Goal: Task Accomplishment & Management: Manage account settings

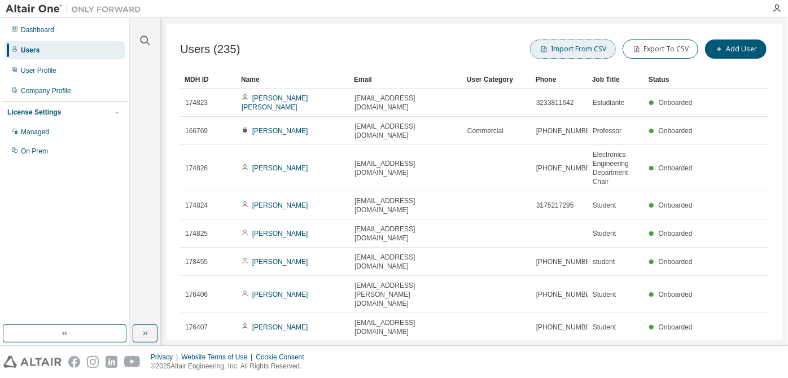
click at [393, 51] on button "Import From CSV" at bounding box center [573, 48] width 86 height 19
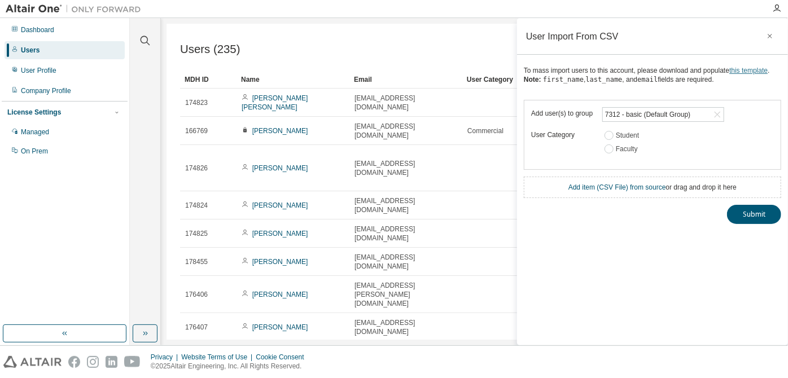
click at [393, 68] on link "this template" at bounding box center [748, 71] width 38 height 8
click at [393, 38] on icon "button" at bounding box center [770, 36] width 8 height 9
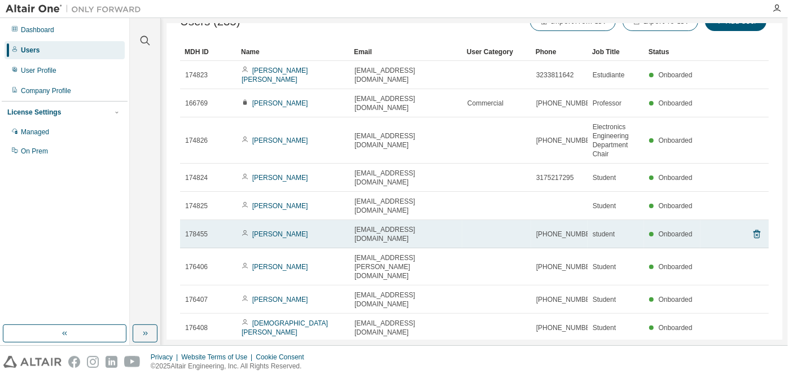
scroll to position [29, 0]
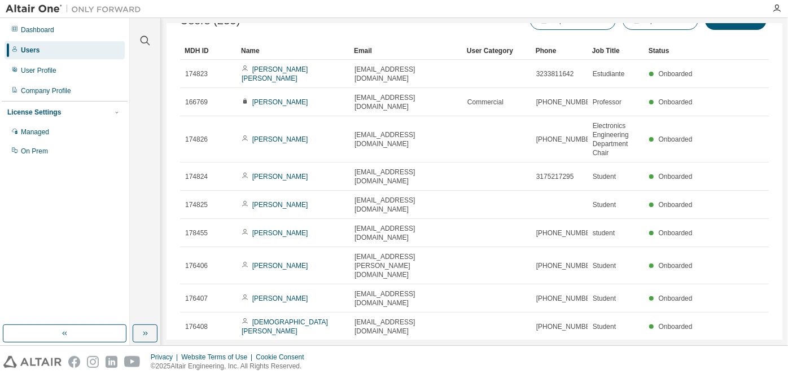
click at [374, 54] on div "Email" at bounding box center [406, 51] width 104 height 18
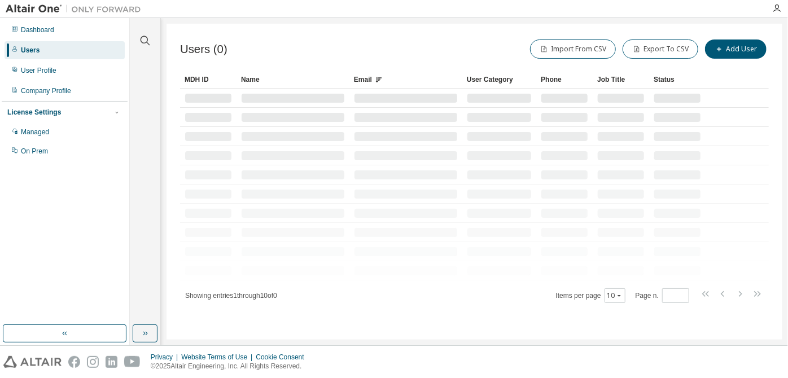
scroll to position [0, 0]
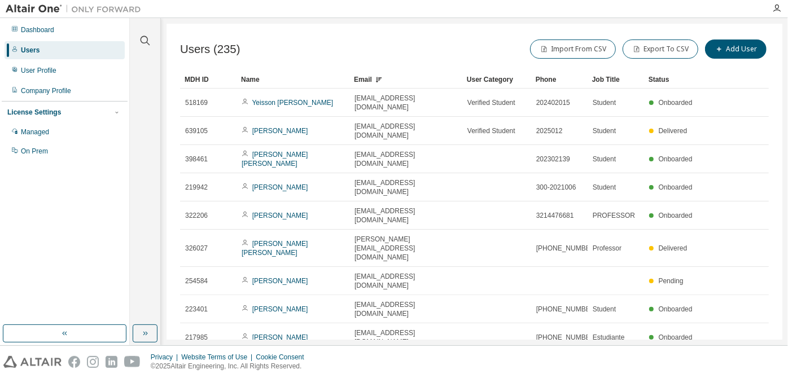
drag, startPoint x: 674, startPoint y: 324, endPoint x: 659, endPoint y: 329, distance: 15.2
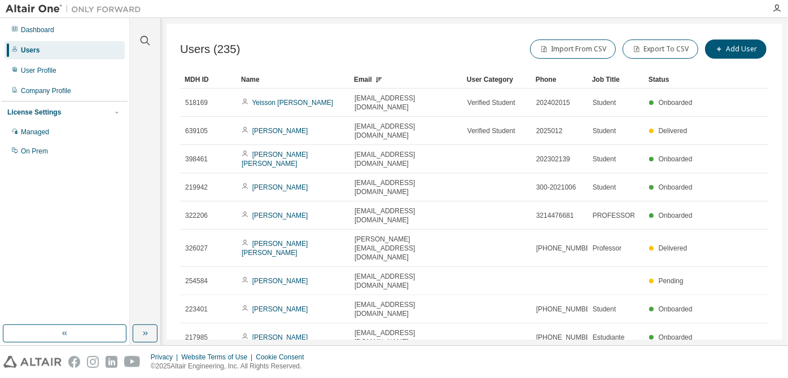
type input "*"
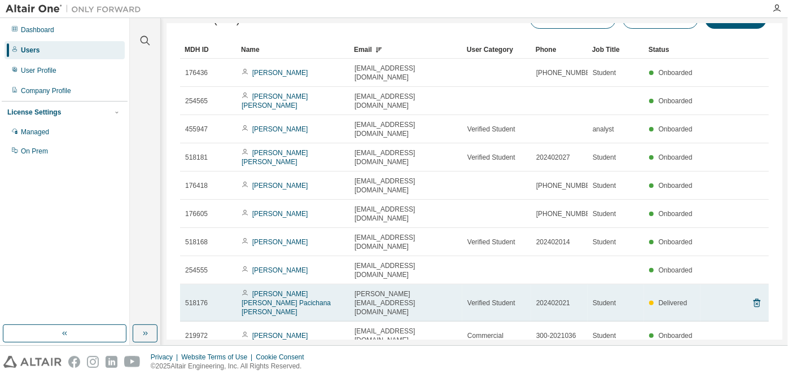
scroll to position [37, 0]
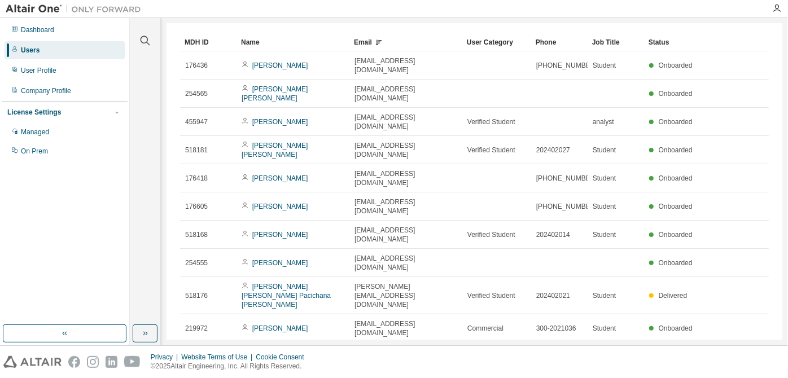
click at [393, 349] on icon "button" at bounding box center [740, 356] width 14 height 14
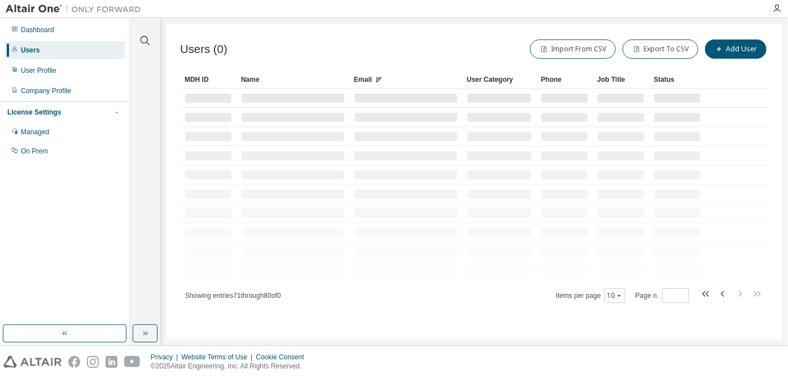
scroll to position [0, 0]
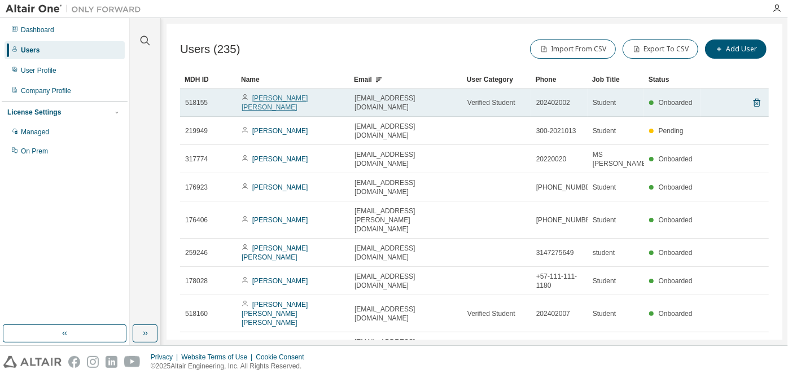
click at [291, 94] on link "[PERSON_NAME] [PERSON_NAME]" at bounding box center [274, 102] width 66 height 17
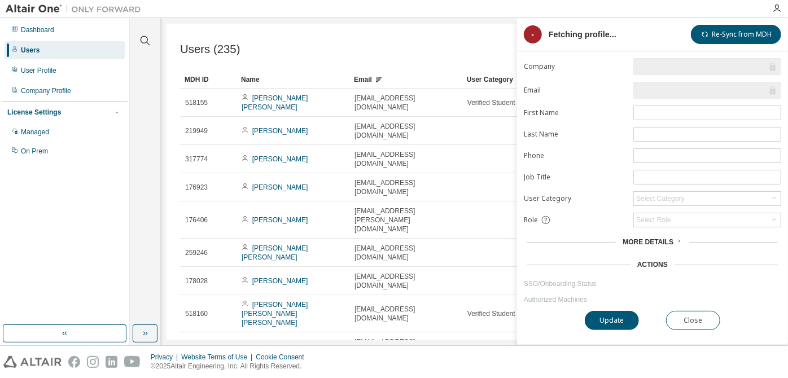
type input "*"
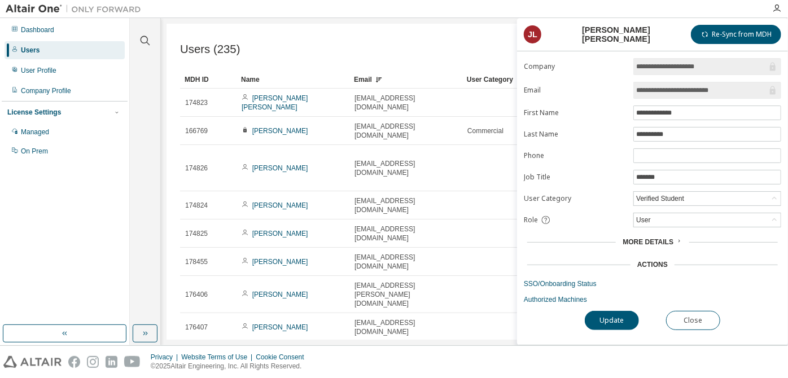
click at [393, 241] on span "More Details" at bounding box center [647, 242] width 51 height 8
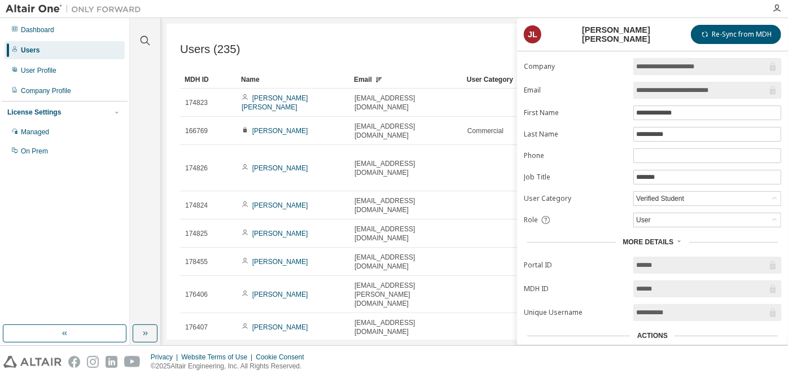
scroll to position [57, 0]
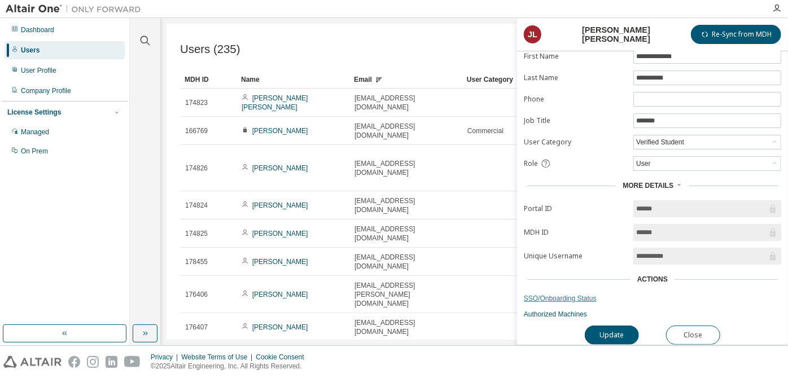
click at [393, 297] on link "SSO/Onboarding Status" at bounding box center [652, 298] width 257 height 9
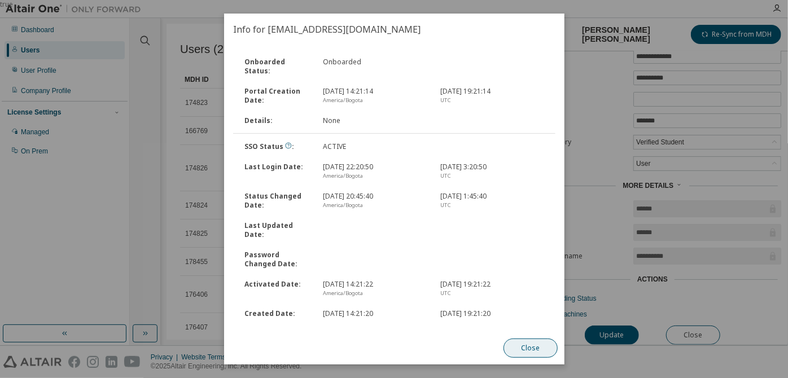
click at [393, 352] on button "Close" at bounding box center [530, 347] width 54 height 19
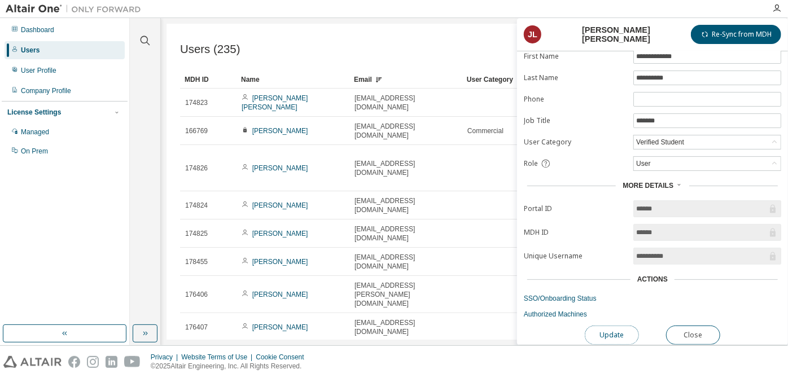
click at [393, 326] on button "Update" at bounding box center [611, 335] width 54 height 19
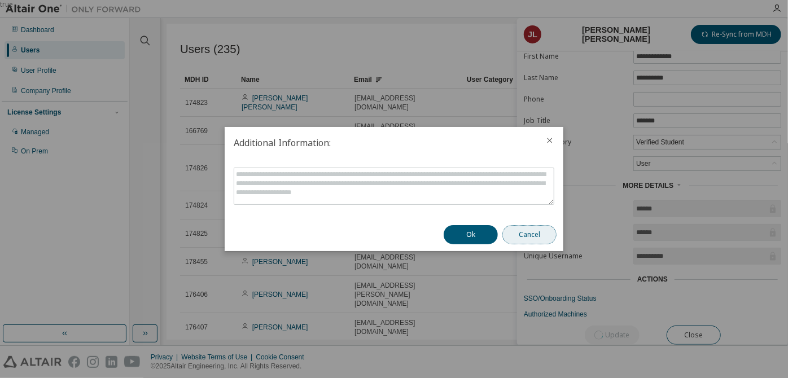
click at [393, 232] on button "Cancel" at bounding box center [529, 234] width 54 height 19
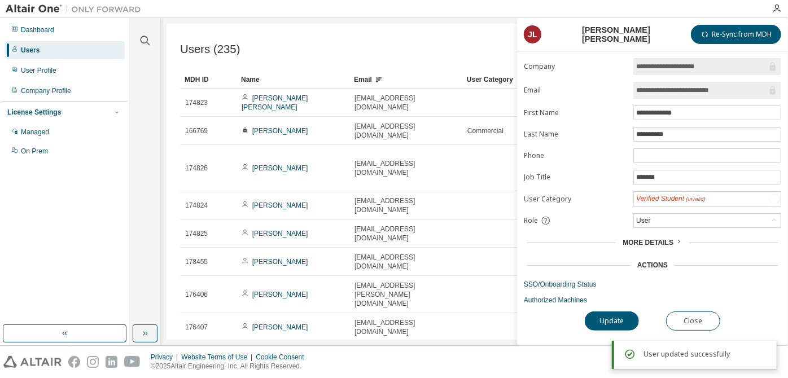
scroll to position [0, 0]
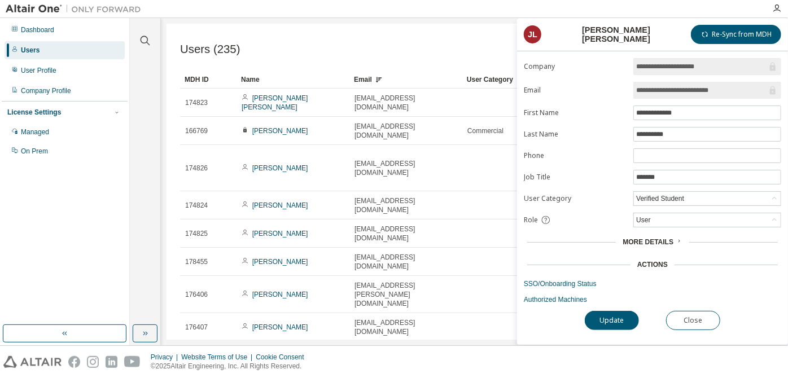
click at [393, 76] on div "Email" at bounding box center [406, 80] width 104 height 18
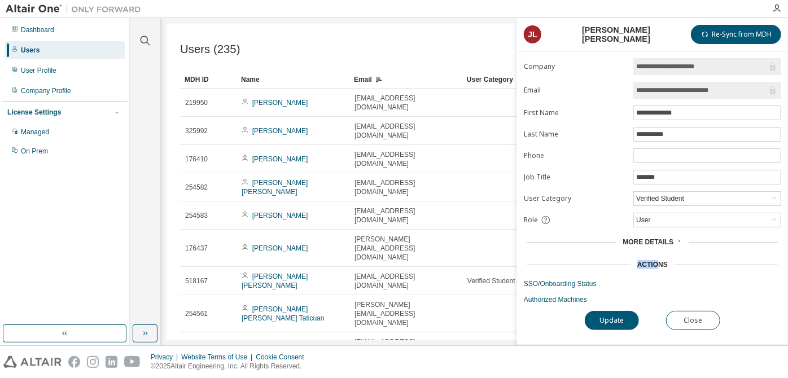
drag, startPoint x: 656, startPoint y: 265, endPoint x: 662, endPoint y: 244, distance: 21.8
click at [393, 244] on form "**********" at bounding box center [652, 181] width 257 height 246
click at [393, 244] on div "More Details" at bounding box center [652, 242] width 257 height 16
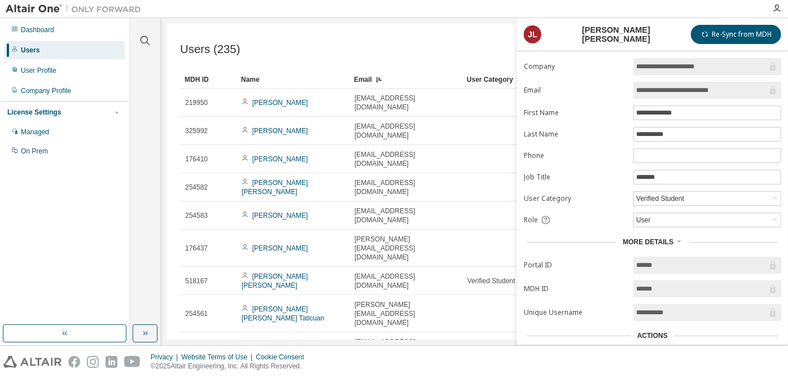
click at [393, 68] on div "Users (235) Import From CSV Export To CSV Add User Clear Load Save Save As Fiel…" at bounding box center [474, 224] width 588 height 375
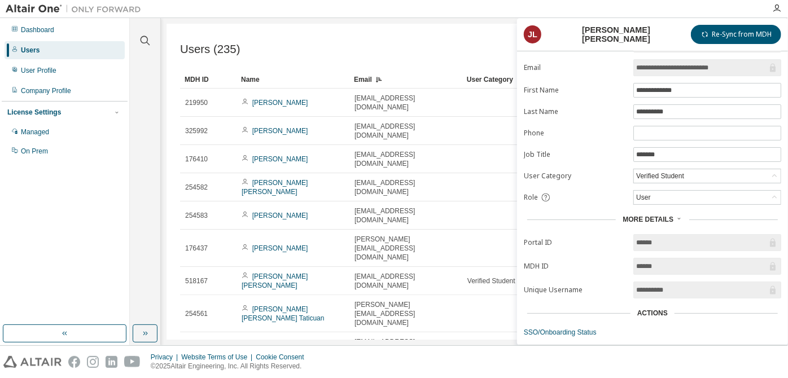
scroll to position [57, 0]
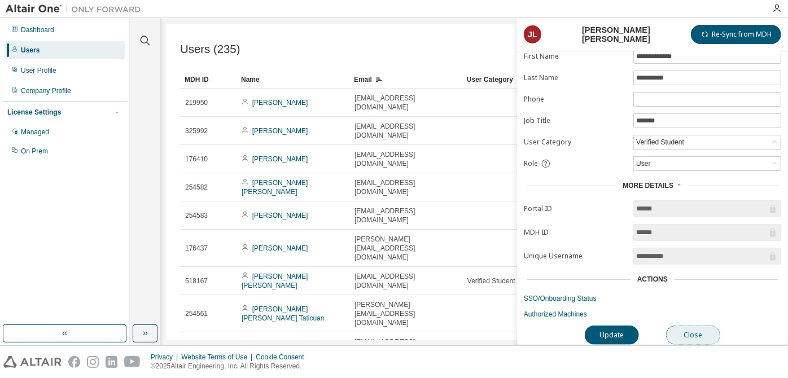
click at [393, 326] on button "Close" at bounding box center [693, 335] width 54 height 19
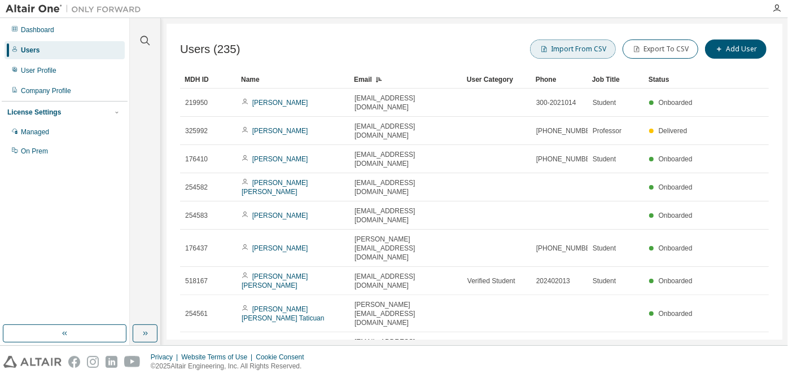
click at [393, 50] on button "Import From CSV" at bounding box center [573, 48] width 86 height 19
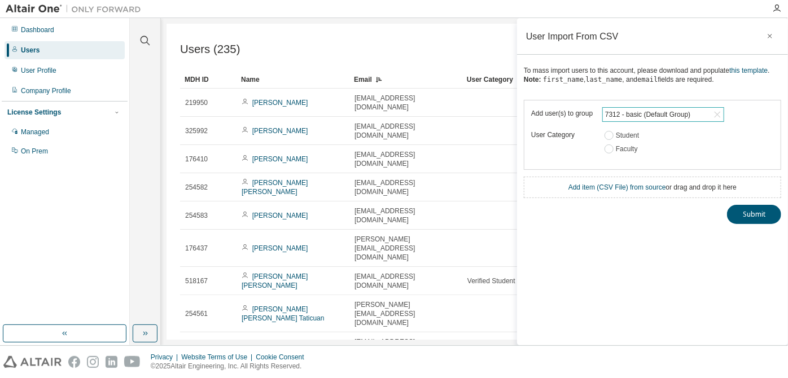
click at [393, 113] on div "7312 - basic (Default Group)" at bounding box center [647, 114] width 89 height 12
click at [393, 116] on div "7312 - basic (Default Group)" at bounding box center [647, 114] width 89 height 12
click at [393, 214] on button "Submit" at bounding box center [754, 214] width 54 height 19
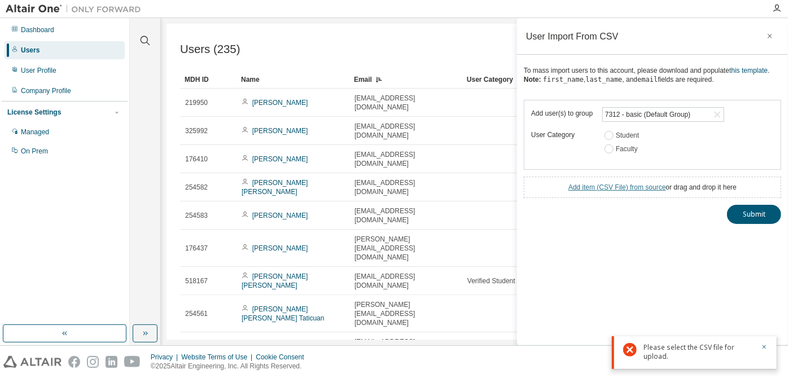
click at [393, 185] on link "Add item ( CSV File ) from source" at bounding box center [617, 187] width 98 height 8
click at [393, 227] on button "Submit" at bounding box center [754, 234] width 54 height 19
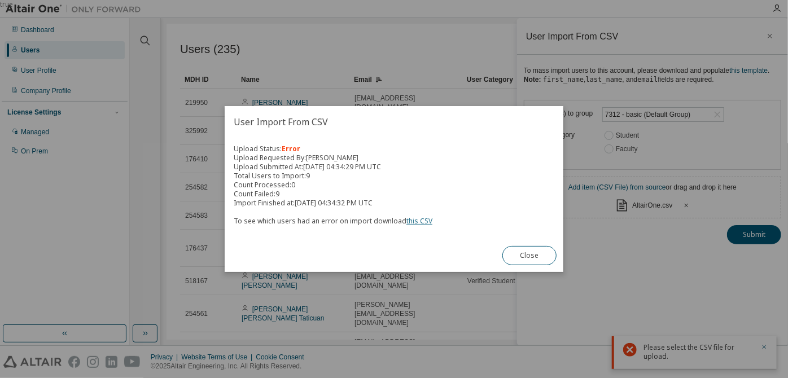
click at [393, 223] on link "this CSV" at bounding box center [419, 221] width 26 height 10
click at [393, 251] on button "Close" at bounding box center [529, 255] width 54 height 19
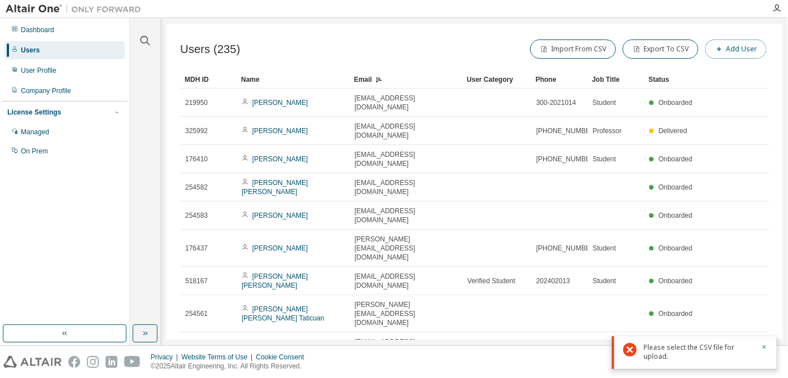
click at [393, 53] on button "Add User" at bounding box center [735, 48] width 61 height 19
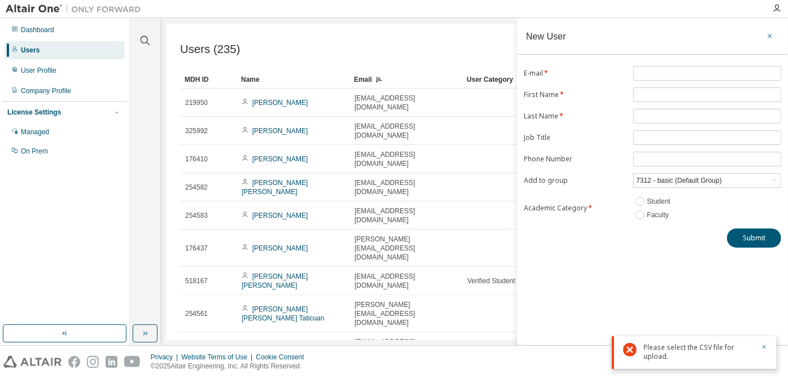
click at [393, 32] on icon "button" at bounding box center [770, 36] width 8 height 9
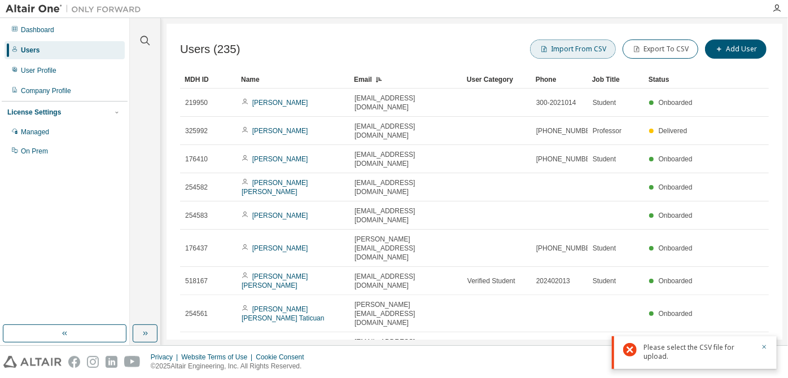
click at [393, 45] on button "Import From CSV" at bounding box center [573, 48] width 86 height 19
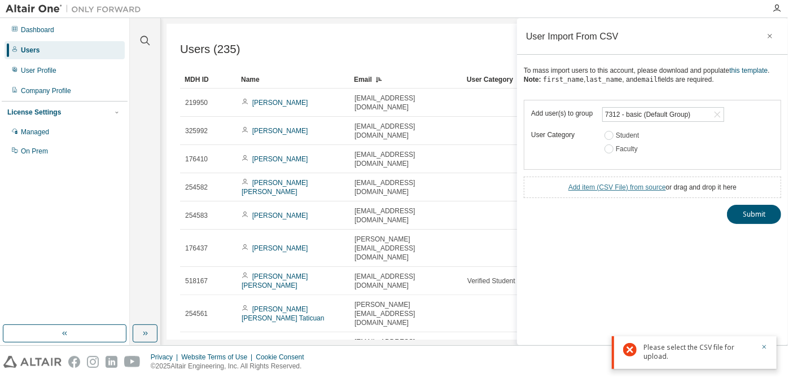
click at [393, 189] on link "Add item ( CSV File ) from source" at bounding box center [617, 187] width 98 height 8
click at [393, 234] on button "Submit" at bounding box center [754, 234] width 54 height 19
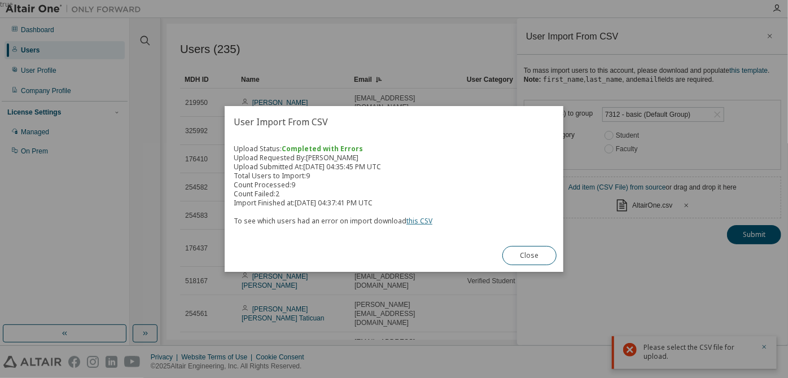
click at [393, 220] on link "this CSV" at bounding box center [419, 221] width 26 height 10
drag, startPoint x: 511, startPoint y: 206, endPoint x: 420, endPoint y: 146, distance: 108.7
click at [393, 146] on div "Upload Status: Completed with Errors Upload Requested By: [PERSON_NAME] Upload …" at bounding box center [394, 184] width 320 height 81
click at [393, 254] on button "Close" at bounding box center [529, 255] width 54 height 19
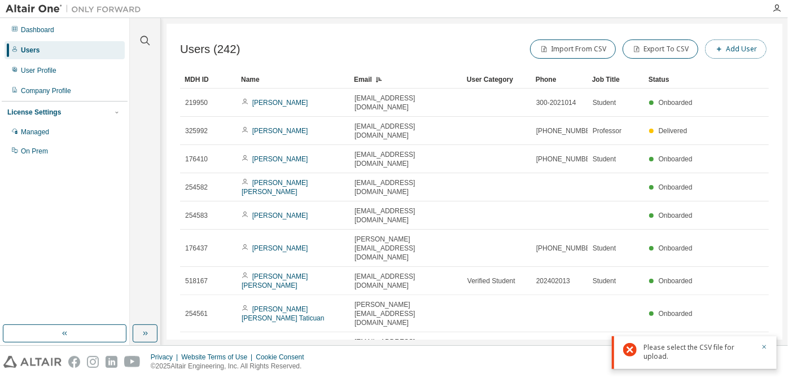
click at [393, 46] on button "Add User" at bounding box center [735, 48] width 61 height 19
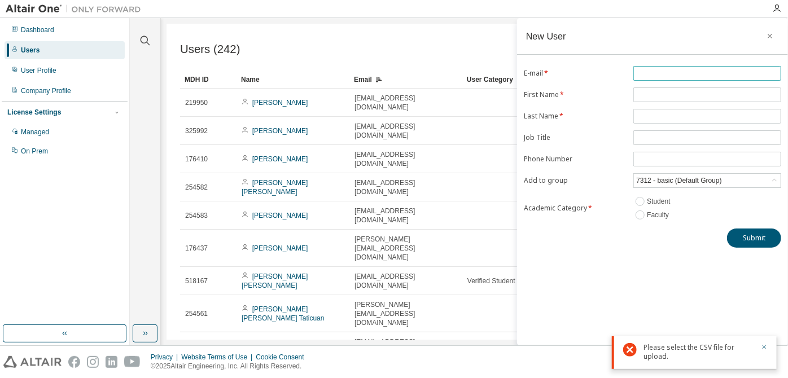
click at [393, 77] on input "text" at bounding box center [707, 73] width 142 height 9
type input "**********"
type input "*****"
type input "******"
click at [393, 138] on input "text" at bounding box center [707, 137] width 142 height 9
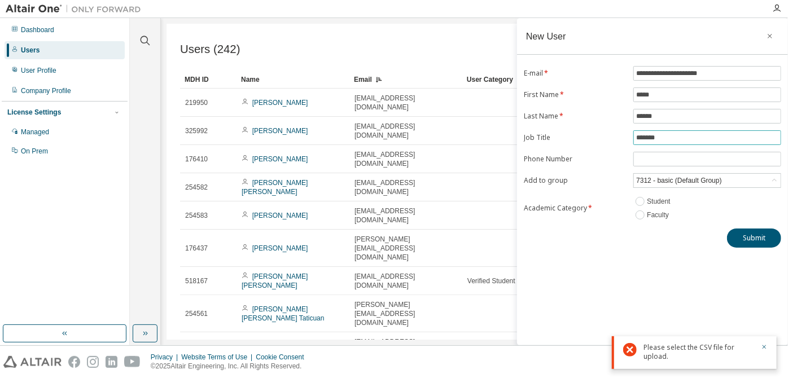
type input "*******"
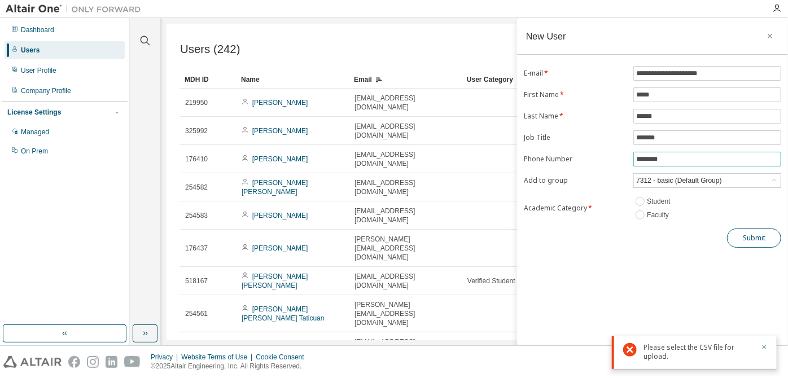
type input "********"
click at [393, 229] on button "Submit" at bounding box center [754, 237] width 54 height 19
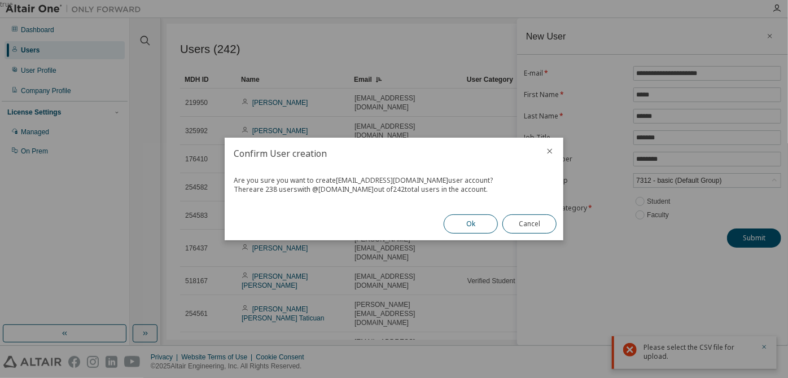
click at [393, 221] on button "Ok" at bounding box center [470, 223] width 54 height 19
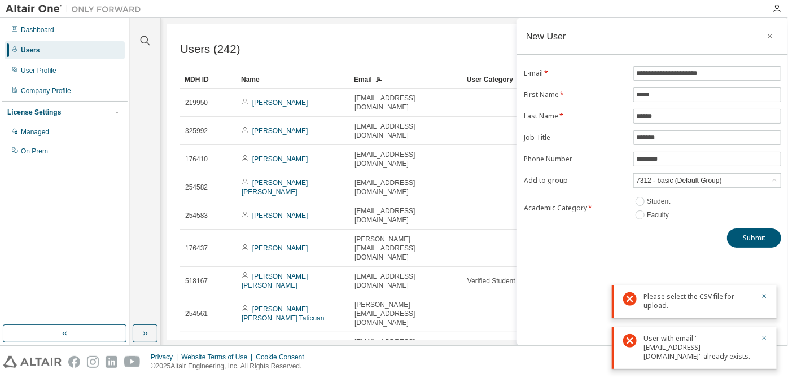
click at [393, 337] on icon "button" at bounding box center [763, 338] width 7 height 7
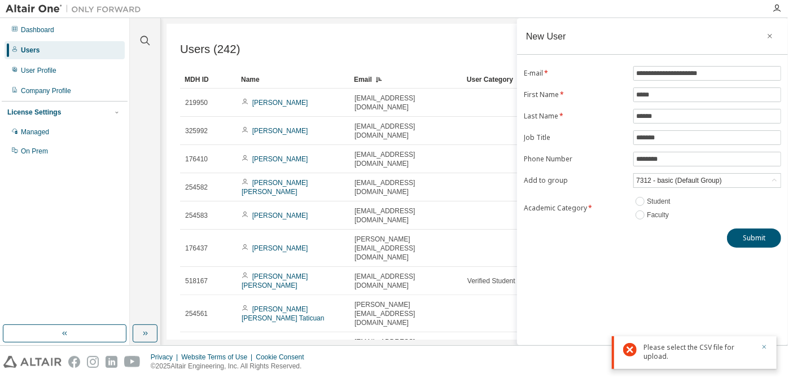
click at [393, 349] on icon "button" at bounding box center [764, 347] width 4 height 4
click at [393, 39] on button "button" at bounding box center [769, 36] width 18 height 18
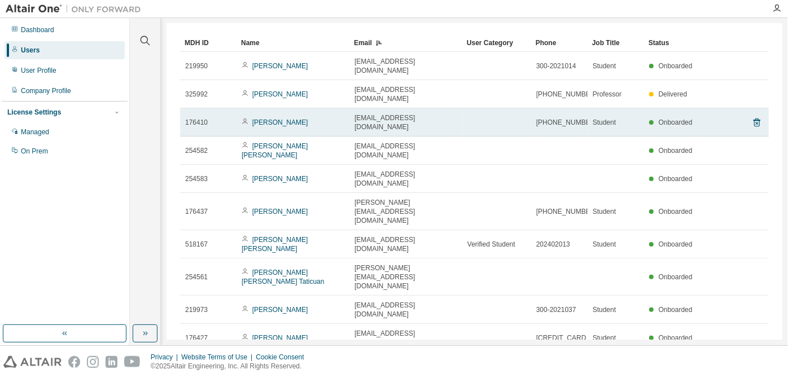
scroll to position [46, 0]
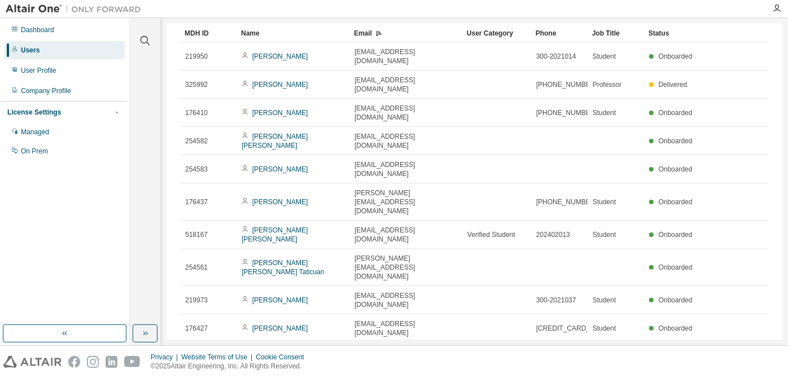
click at [393, 349] on icon "button" at bounding box center [740, 356] width 14 height 14
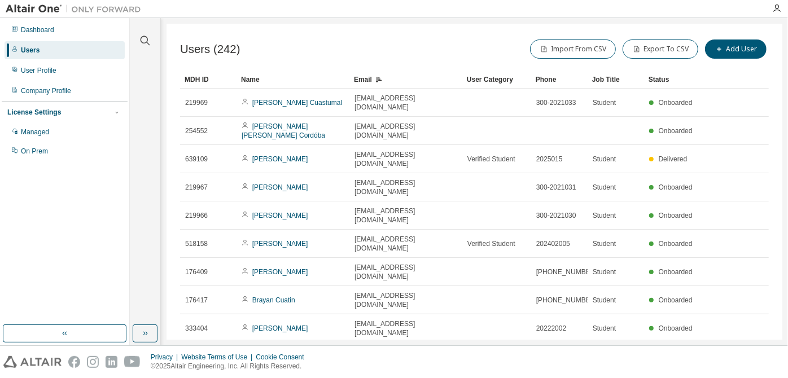
click at [393, 377] on icon "button" at bounding box center [740, 384] width 14 height 14
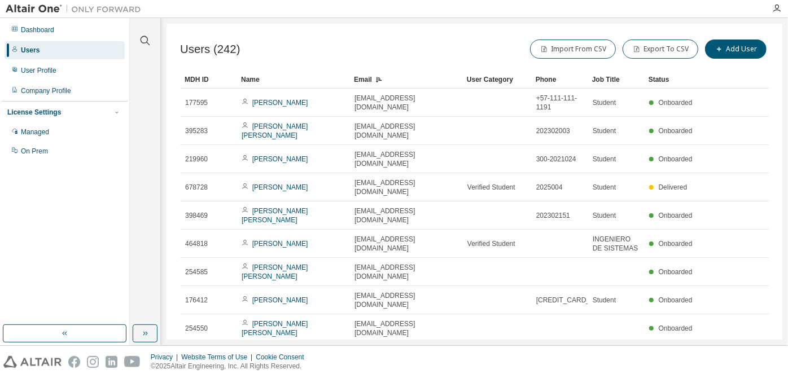
click at [393, 342] on tr "395287 [PERSON_NAME] [PERSON_NAME] [EMAIL_ADDRESS][DOMAIN_NAME] 202302007 Stude…" at bounding box center [474, 356] width 588 height 28
click at [393, 377] on icon "button" at bounding box center [739, 384] width 3 height 6
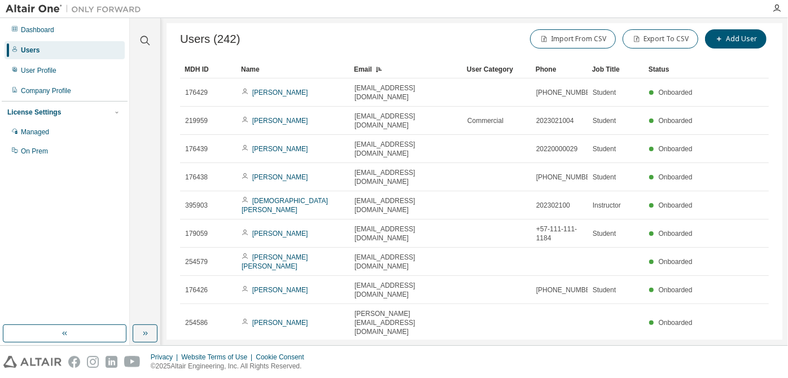
scroll to position [11, 0]
click at [393, 376] on icon "button" at bounding box center [740, 383] width 14 height 14
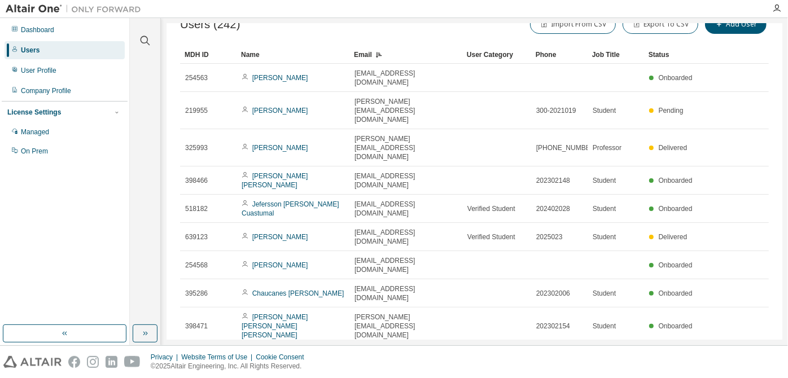
scroll to position [28, 0]
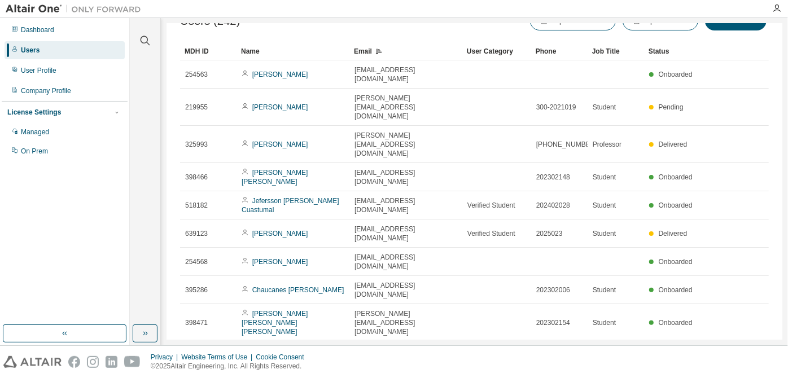
click at [393, 376] on icon "button" at bounding box center [740, 383] width 14 height 14
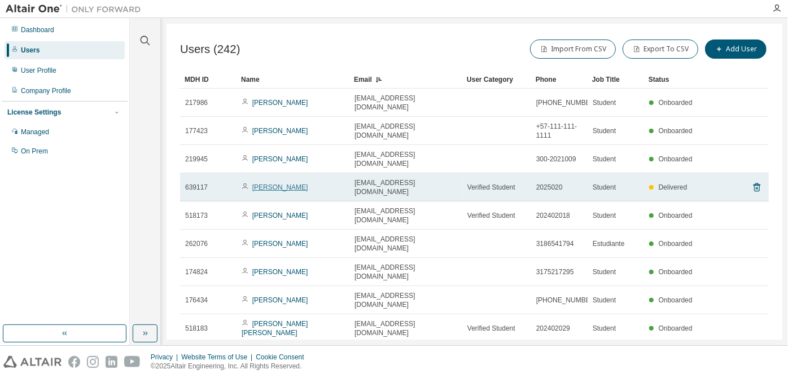
click at [280, 183] on link "[PERSON_NAME]" at bounding box center [280, 187] width 56 height 8
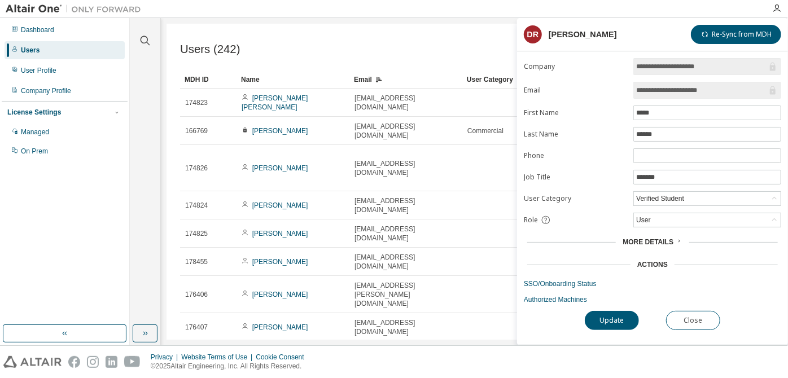
click at [393, 238] on span "More Details" at bounding box center [647, 242] width 51 height 8
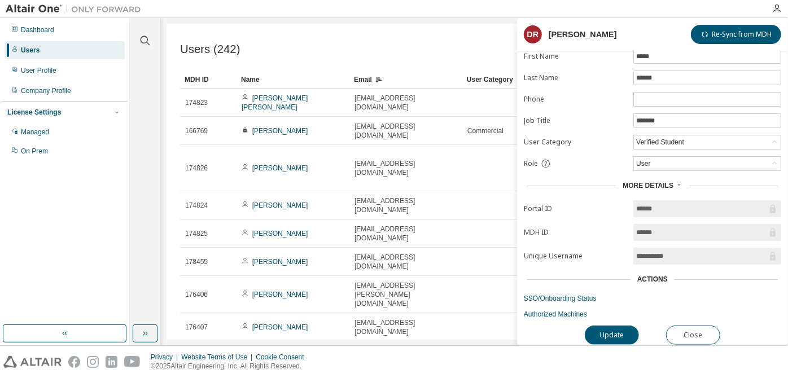
scroll to position [57, 0]
click at [393, 294] on link "SSO/Onboarding Status" at bounding box center [652, 298] width 257 height 9
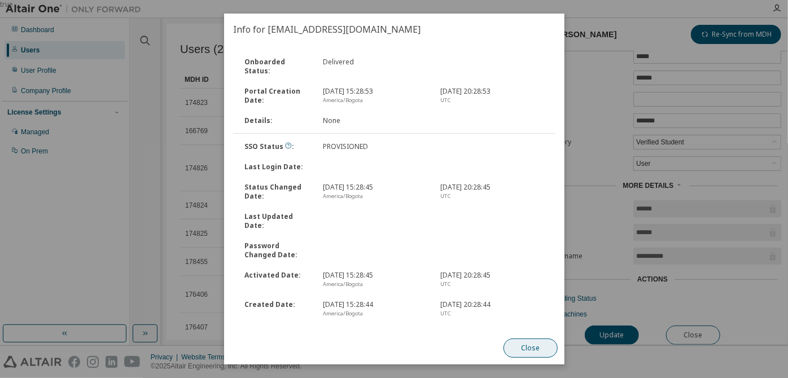
click at [393, 345] on button "Close" at bounding box center [530, 347] width 54 height 19
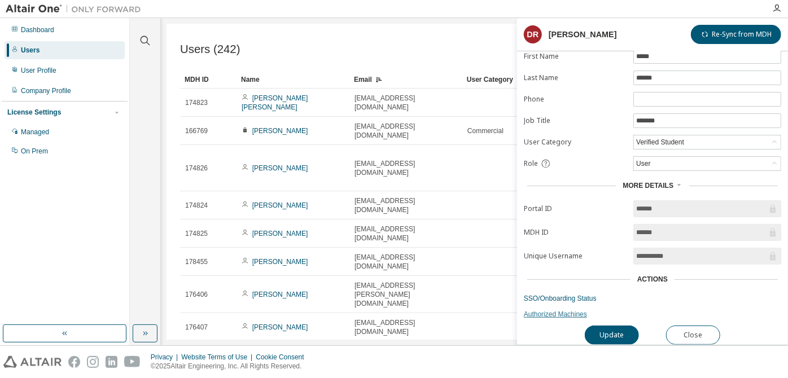
click at [393, 313] on link "Authorized Machines" at bounding box center [652, 314] width 257 height 9
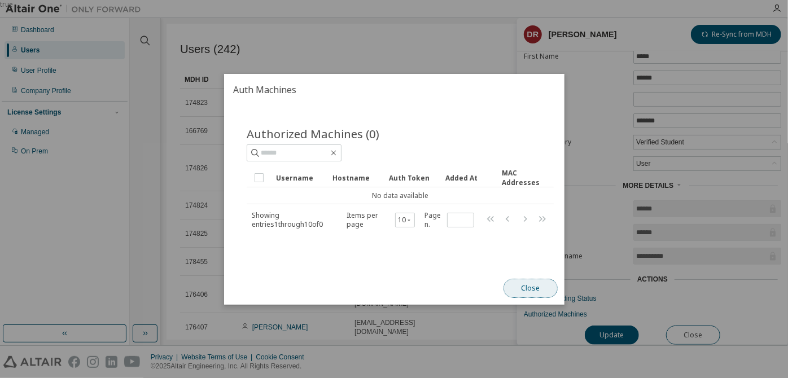
click at [393, 285] on button "Close" at bounding box center [530, 288] width 54 height 19
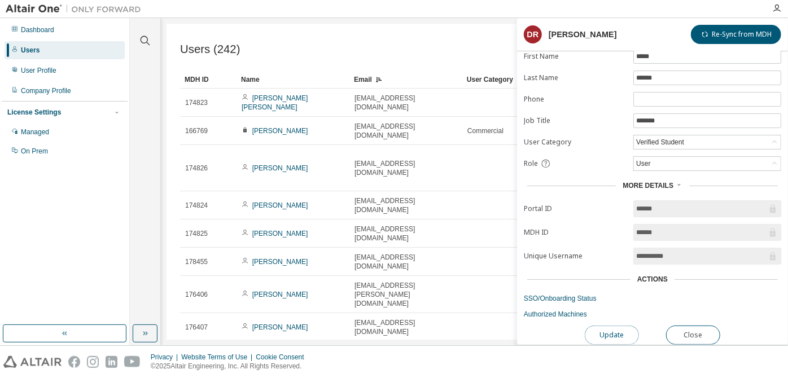
click at [393, 329] on button "Update" at bounding box center [611, 335] width 54 height 19
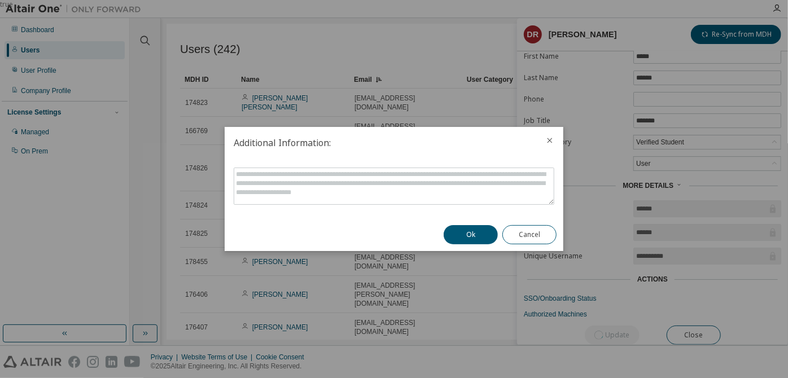
click at [393, 245] on div "Ok Cancel" at bounding box center [500, 234] width 126 height 33
click at [393, 239] on button "Cancel" at bounding box center [529, 234] width 54 height 19
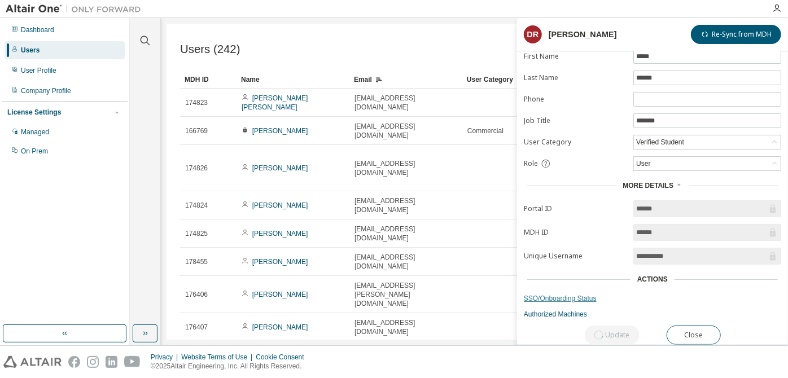
click at [393, 294] on link "SSO/Onboarding Status" at bounding box center [652, 298] width 257 height 9
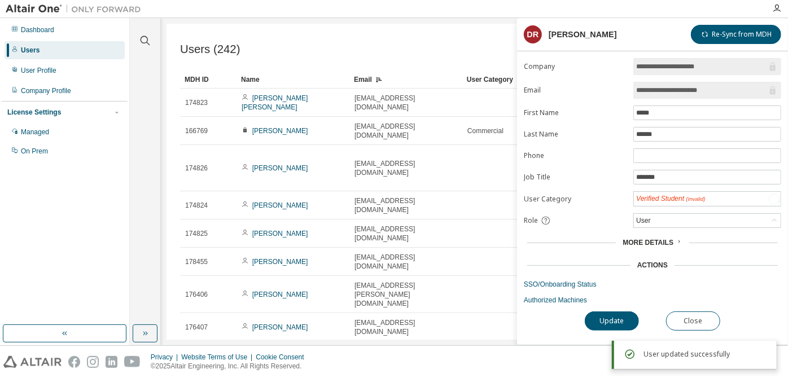
scroll to position [0, 0]
click at [393, 194] on div "Verified Student" at bounding box center [659, 198] width 51 height 12
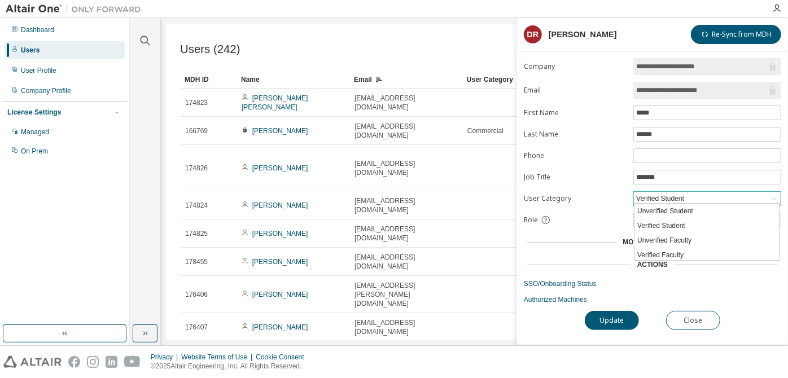
click at [393, 193] on div "Verified Student" at bounding box center [659, 198] width 51 height 12
click at [393, 197] on label "User Category" at bounding box center [575, 198] width 103 height 9
click at [393, 179] on input "*******" at bounding box center [707, 177] width 142 height 9
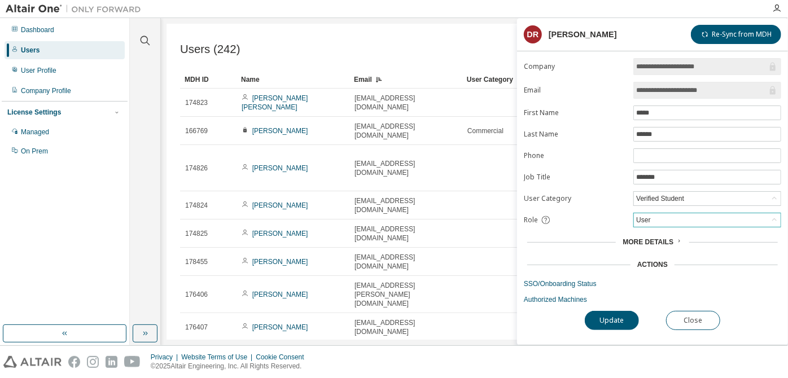
click at [393, 215] on div "User" at bounding box center [707, 220] width 147 height 14
click at [393, 225] on form "**********" at bounding box center [652, 181] width 257 height 246
click at [393, 239] on span "More Details" at bounding box center [647, 242] width 51 height 8
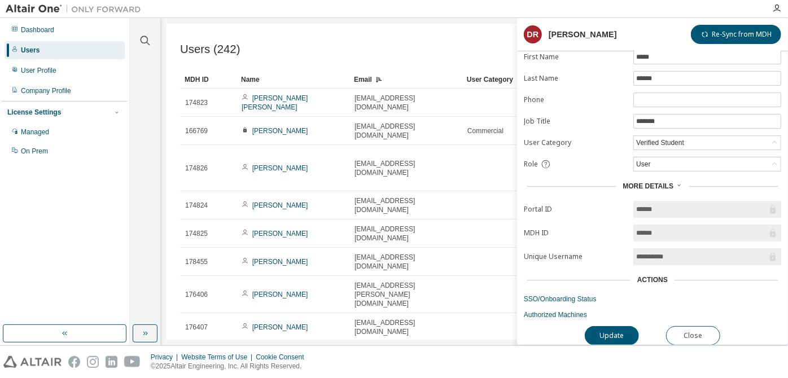
scroll to position [57, 0]
click at [393, 252] on input "**********" at bounding box center [701, 255] width 131 height 11
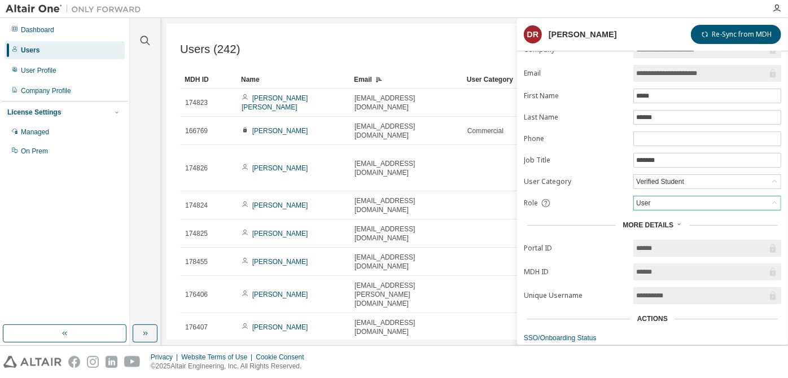
scroll to position [18, 0]
click at [393, 180] on div "Verified Student" at bounding box center [707, 181] width 147 height 14
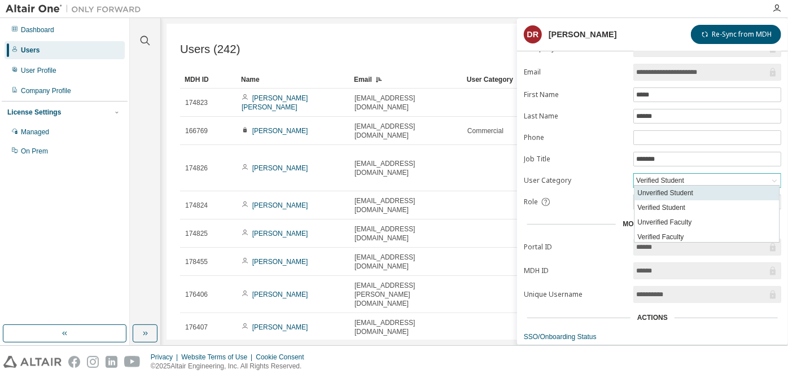
click at [393, 193] on li "Unverified Student" at bounding box center [706, 193] width 144 height 15
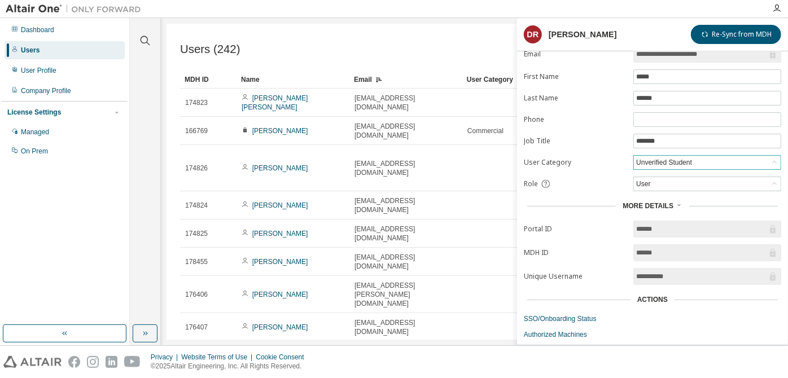
scroll to position [57, 0]
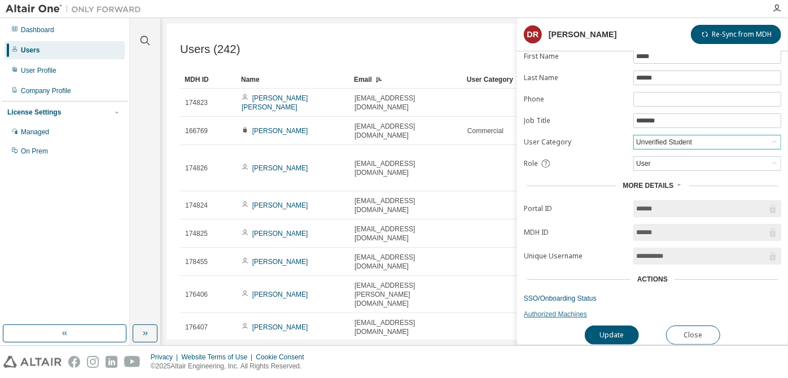
click at [393, 310] on link "Authorized Machines" at bounding box center [652, 314] width 257 height 9
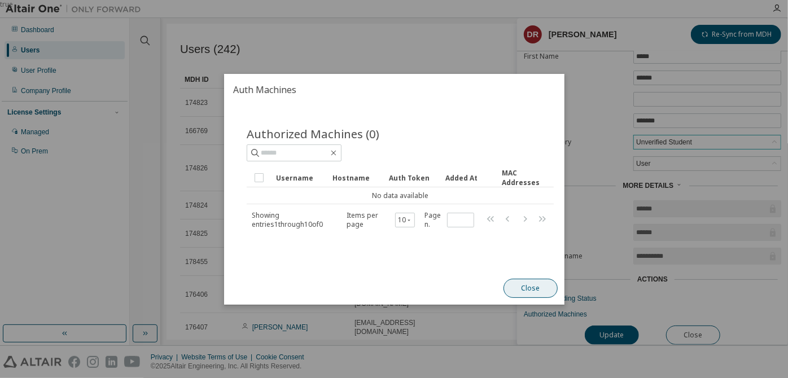
click at [393, 283] on button "Close" at bounding box center [530, 288] width 54 height 19
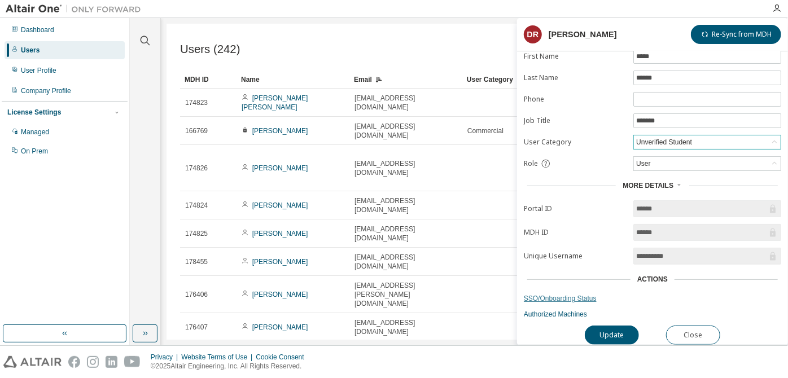
click at [393, 296] on link "SSO/Onboarding Status" at bounding box center [652, 298] width 257 height 9
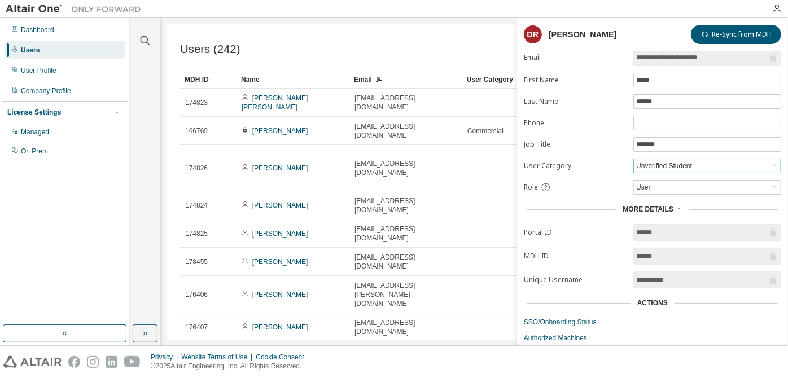
scroll to position [0, 0]
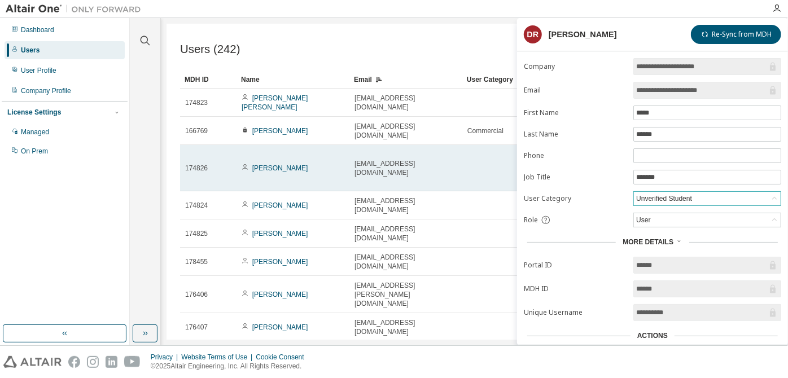
click at [342, 164] on div "[PERSON_NAME]" at bounding box center [292, 168] width 103 height 9
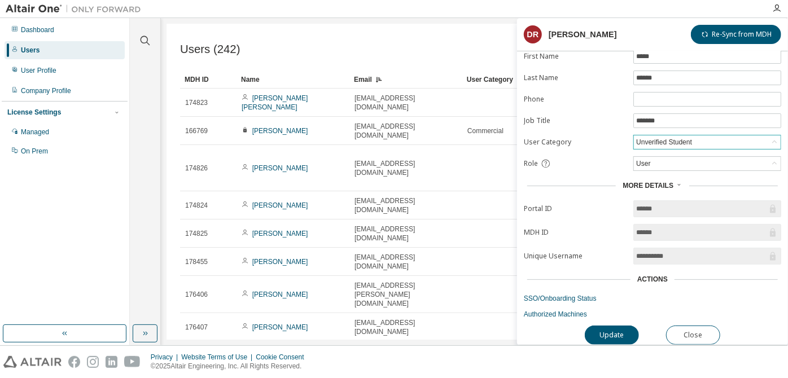
scroll to position [57, 0]
click at [393, 328] on button "Close" at bounding box center [693, 335] width 54 height 19
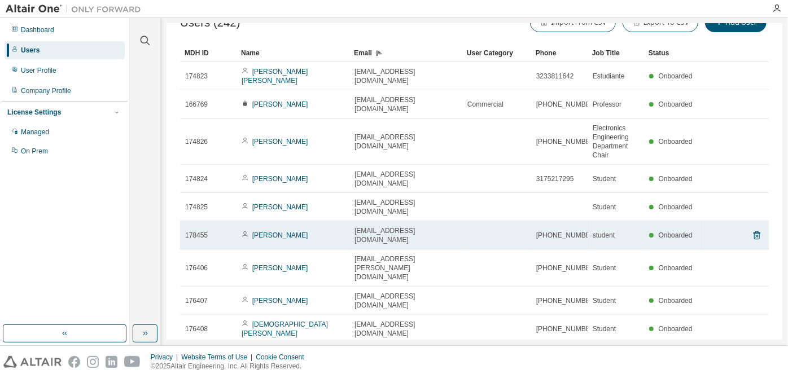
scroll to position [55, 0]
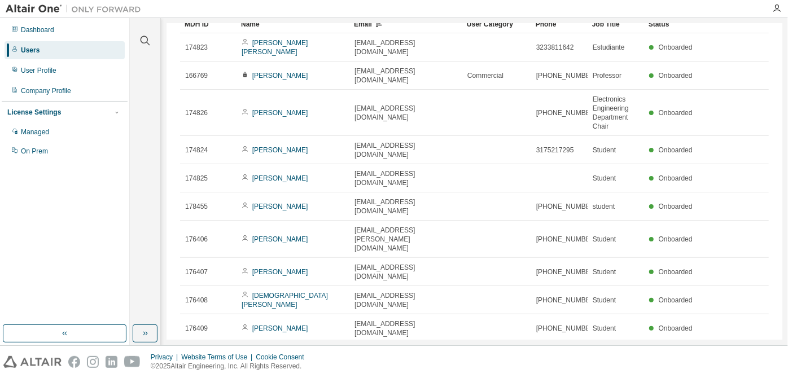
click at [393, 349] on icon "button" at bounding box center [740, 356] width 14 height 14
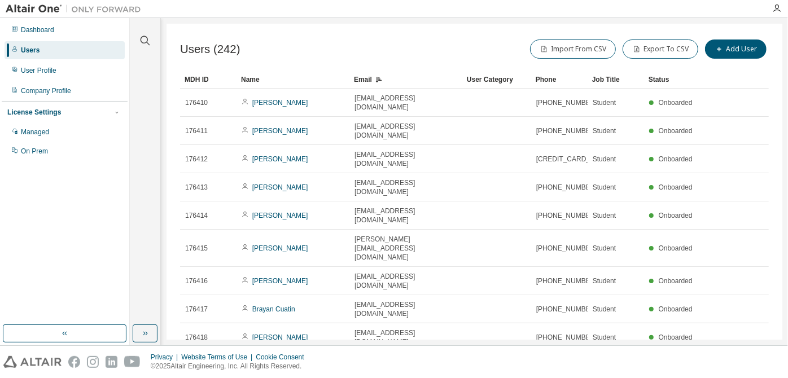
click at [366, 81] on div "Email" at bounding box center [406, 80] width 104 height 18
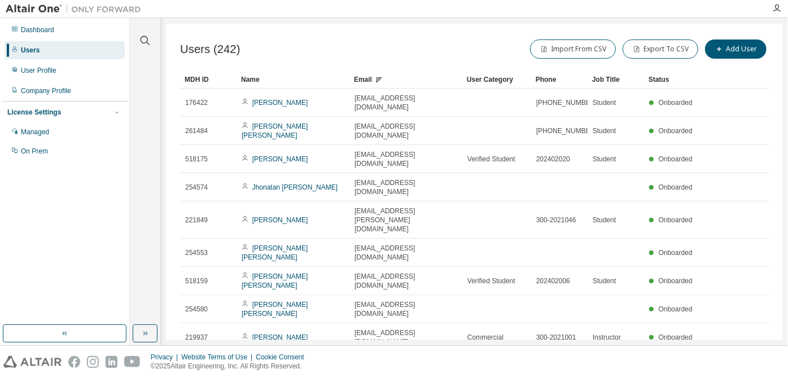
scroll to position [46, 0]
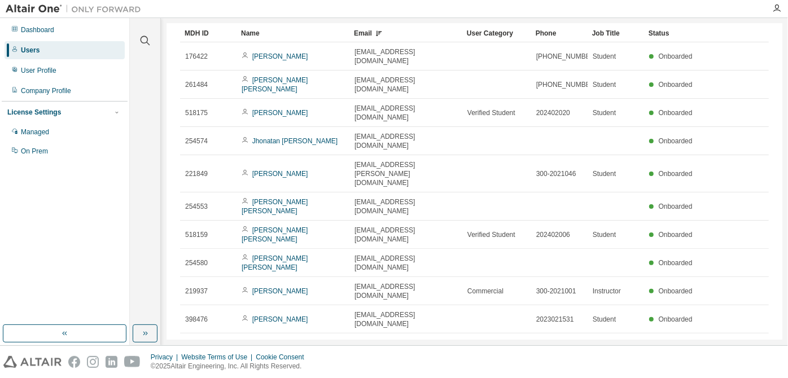
click at [393, 344] on button "10" at bounding box center [614, 348] width 15 height 9
click at [393, 283] on div "100" at bounding box center [611, 288] width 90 height 14
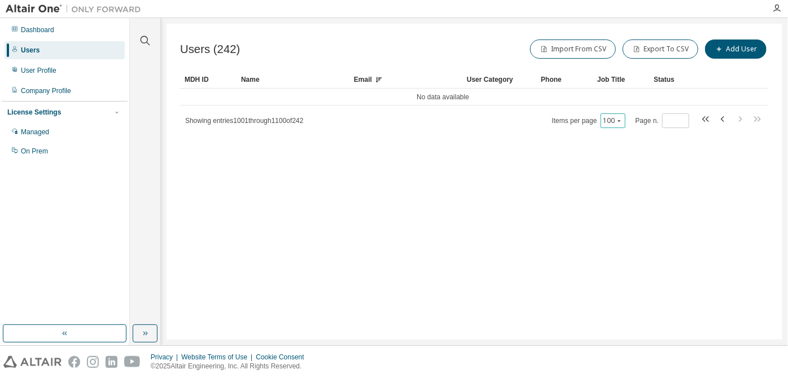
scroll to position [0, 0]
click at [393, 117] on icon "button" at bounding box center [706, 119] width 14 height 14
type input "*"
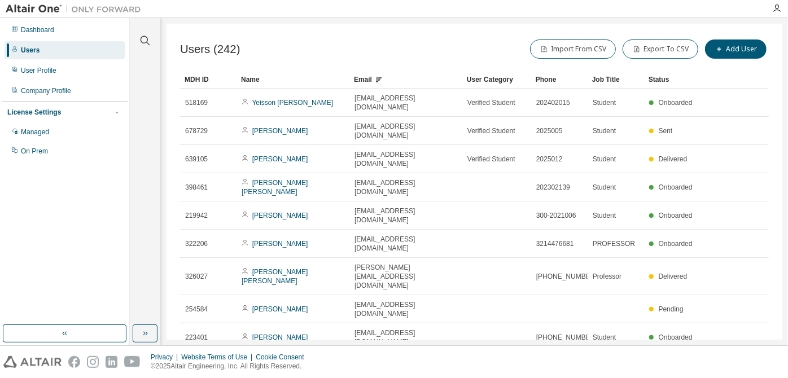
click at [370, 78] on div "Email" at bounding box center [406, 80] width 104 height 18
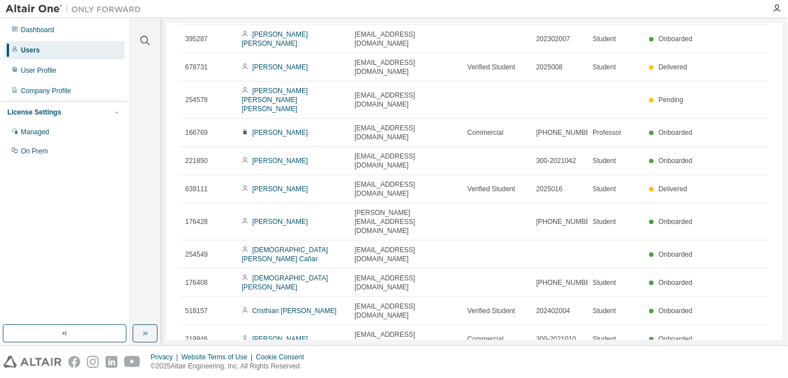
scroll to position [1120, 0]
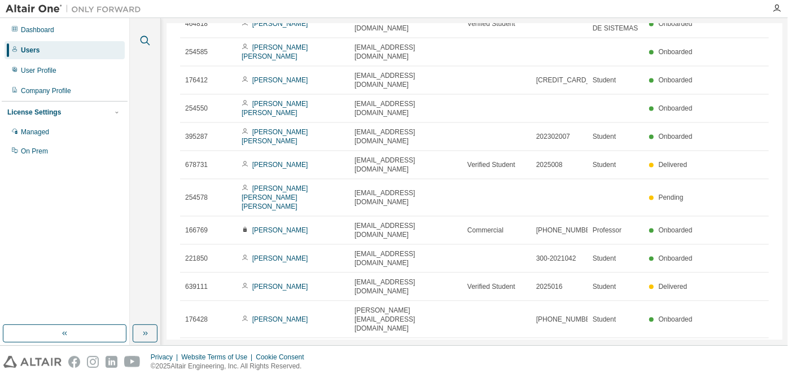
click at [150, 39] on icon "button" at bounding box center [145, 41] width 14 height 14
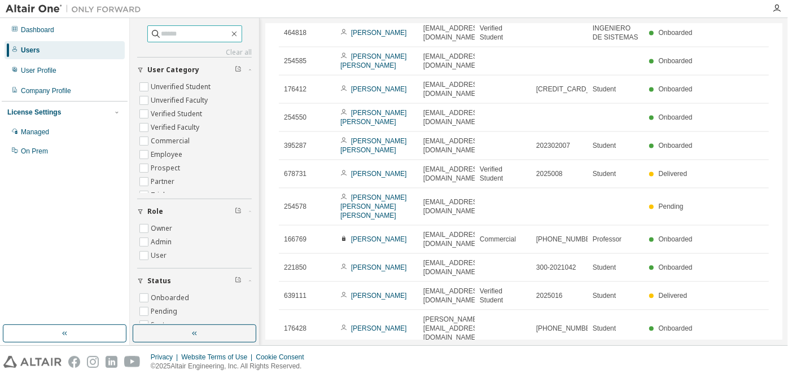
click at [172, 37] on input "text" at bounding box center [195, 33] width 68 height 11
type input "*****"
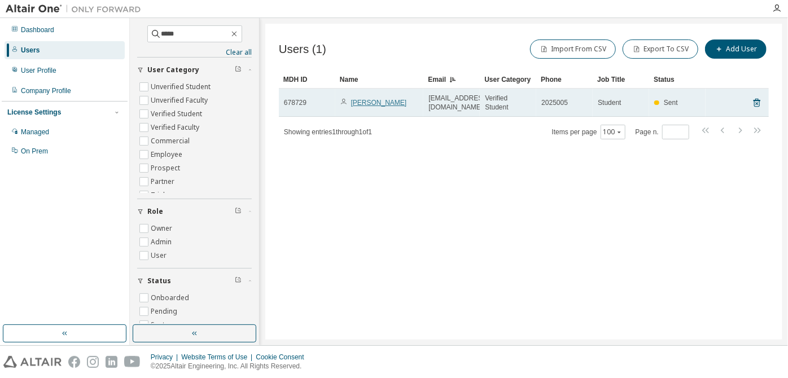
click at [379, 102] on link "[PERSON_NAME]" at bounding box center [379, 103] width 56 height 8
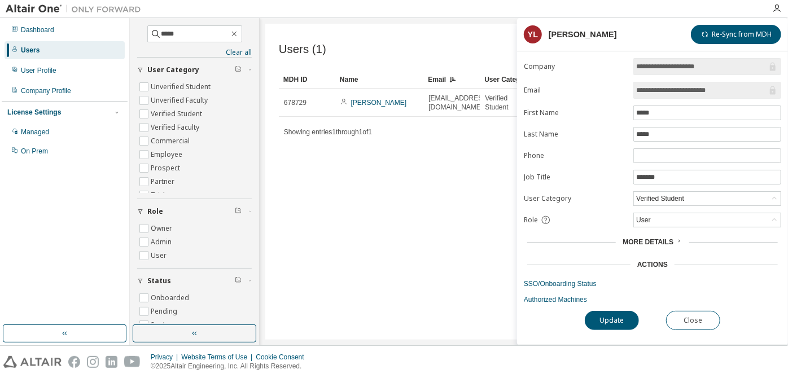
click at [393, 88] on input "**********" at bounding box center [701, 90] width 131 height 11
click at [393, 314] on button "Close" at bounding box center [693, 320] width 54 height 19
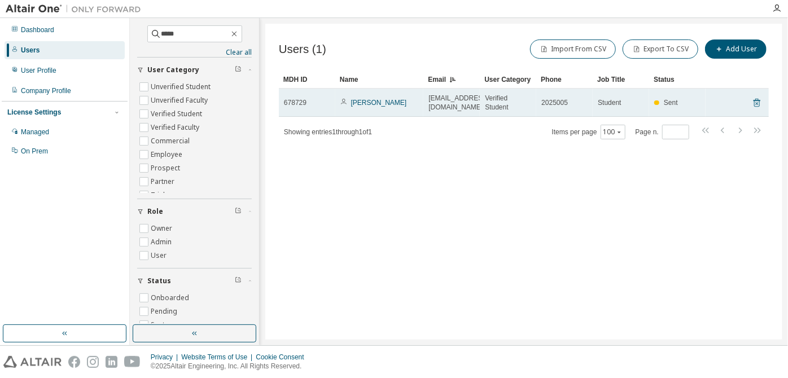
click at [393, 103] on icon at bounding box center [756, 103] width 10 height 14
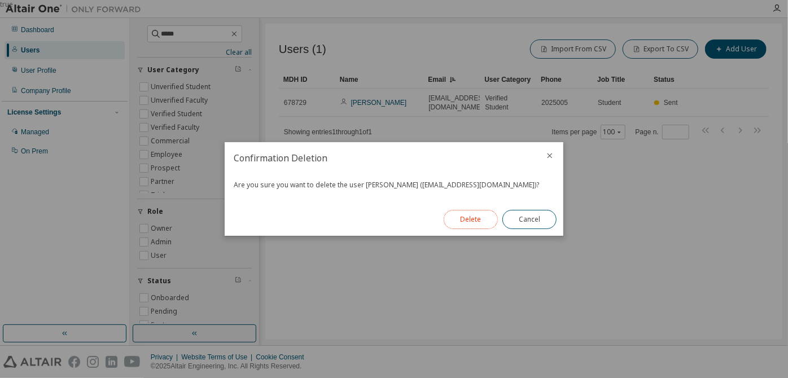
click at [393, 226] on button "Delete" at bounding box center [470, 219] width 54 height 19
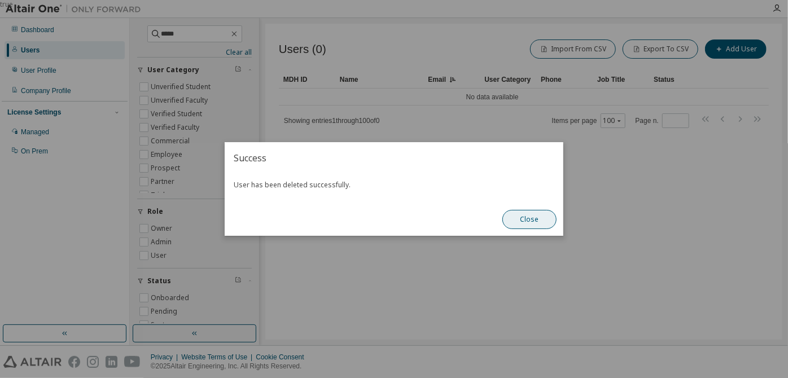
click at [393, 218] on button "Close" at bounding box center [529, 219] width 54 height 19
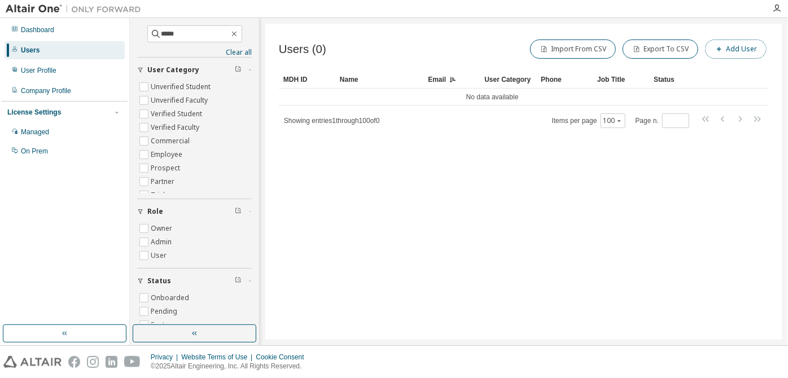
click at [393, 43] on button "Add User" at bounding box center [735, 48] width 61 height 19
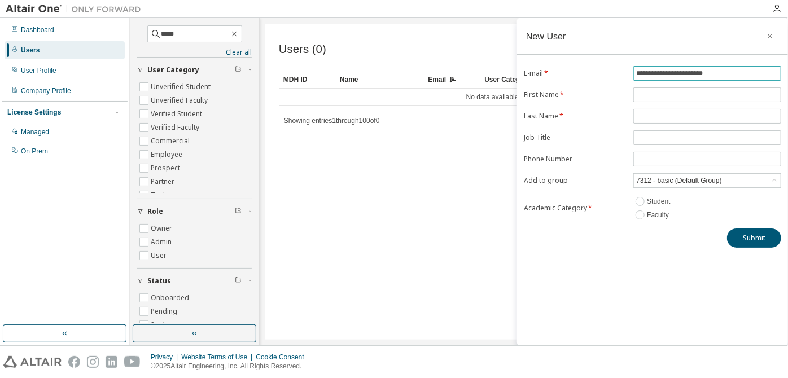
type input "**********"
type input "*****"
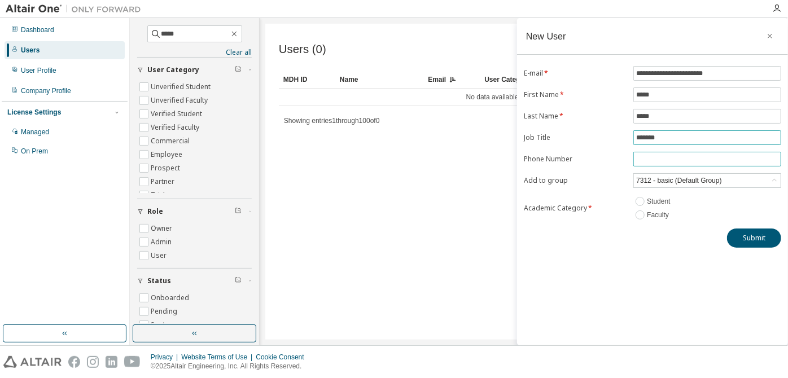
type input "*******"
click at [393, 156] on input "tel" at bounding box center [707, 159] width 142 height 9
type input "********"
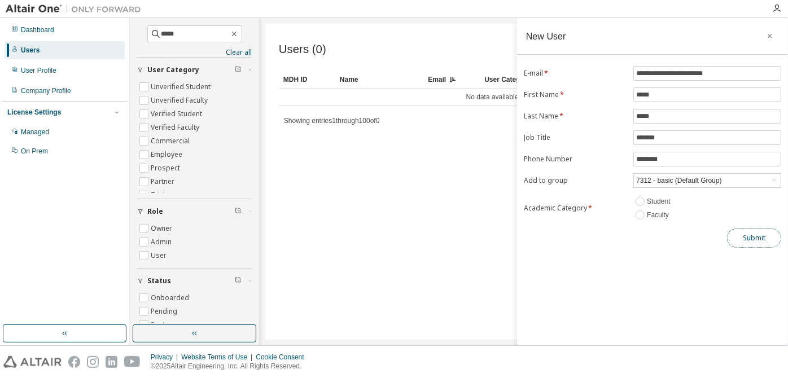
click at [393, 239] on button "Submit" at bounding box center [754, 237] width 54 height 19
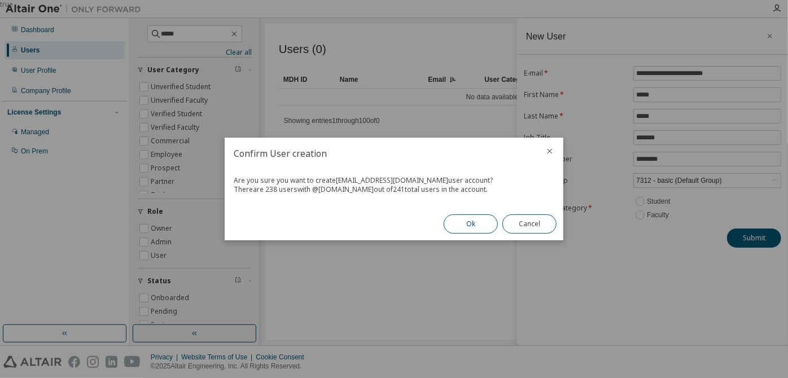
click at [393, 225] on button "Ok" at bounding box center [470, 223] width 54 height 19
